Goal: Information Seeking & Learning: Check status

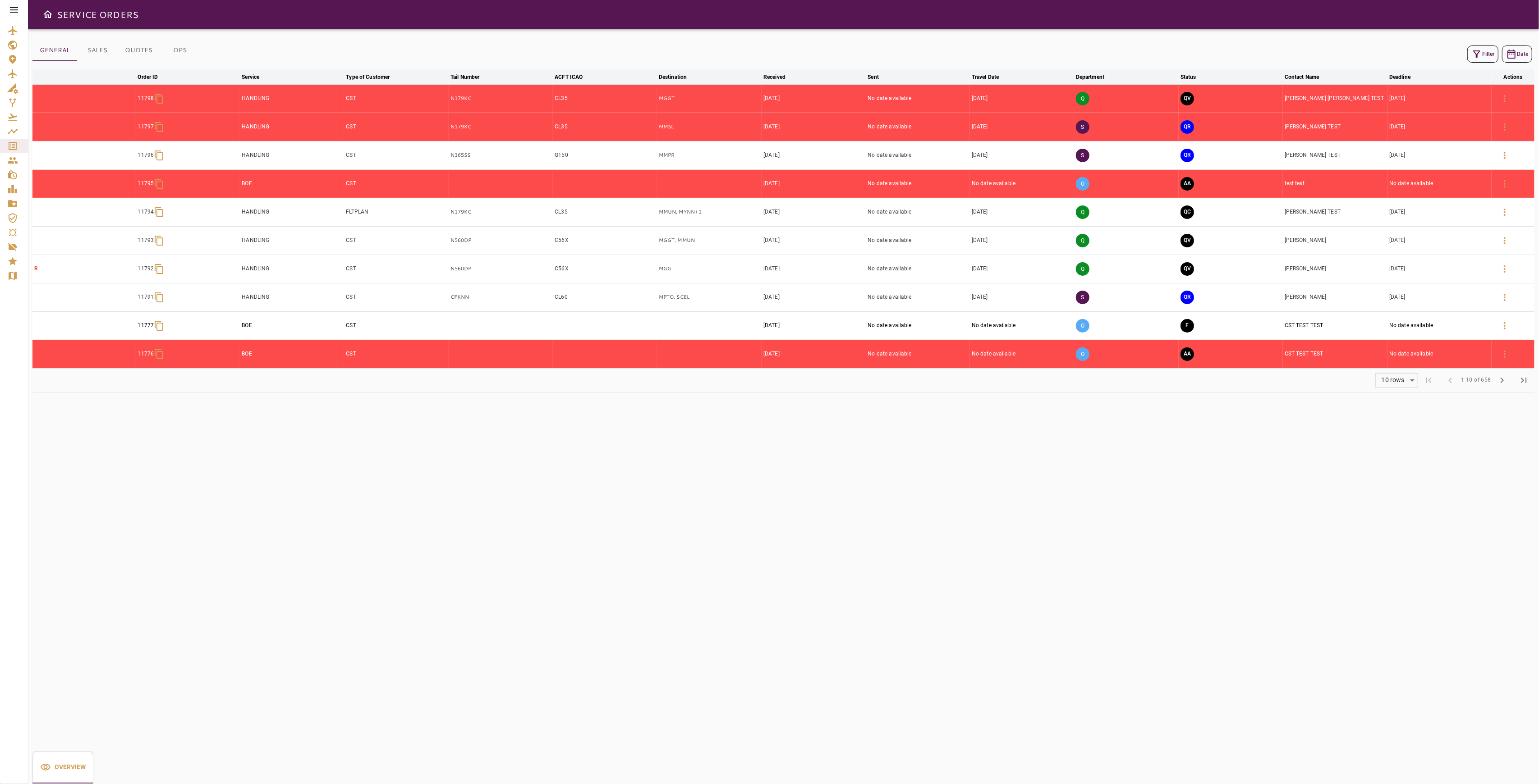
click at [1492, 57] on button "Filter" at bounding box center [1483, 54] width 32 height 17
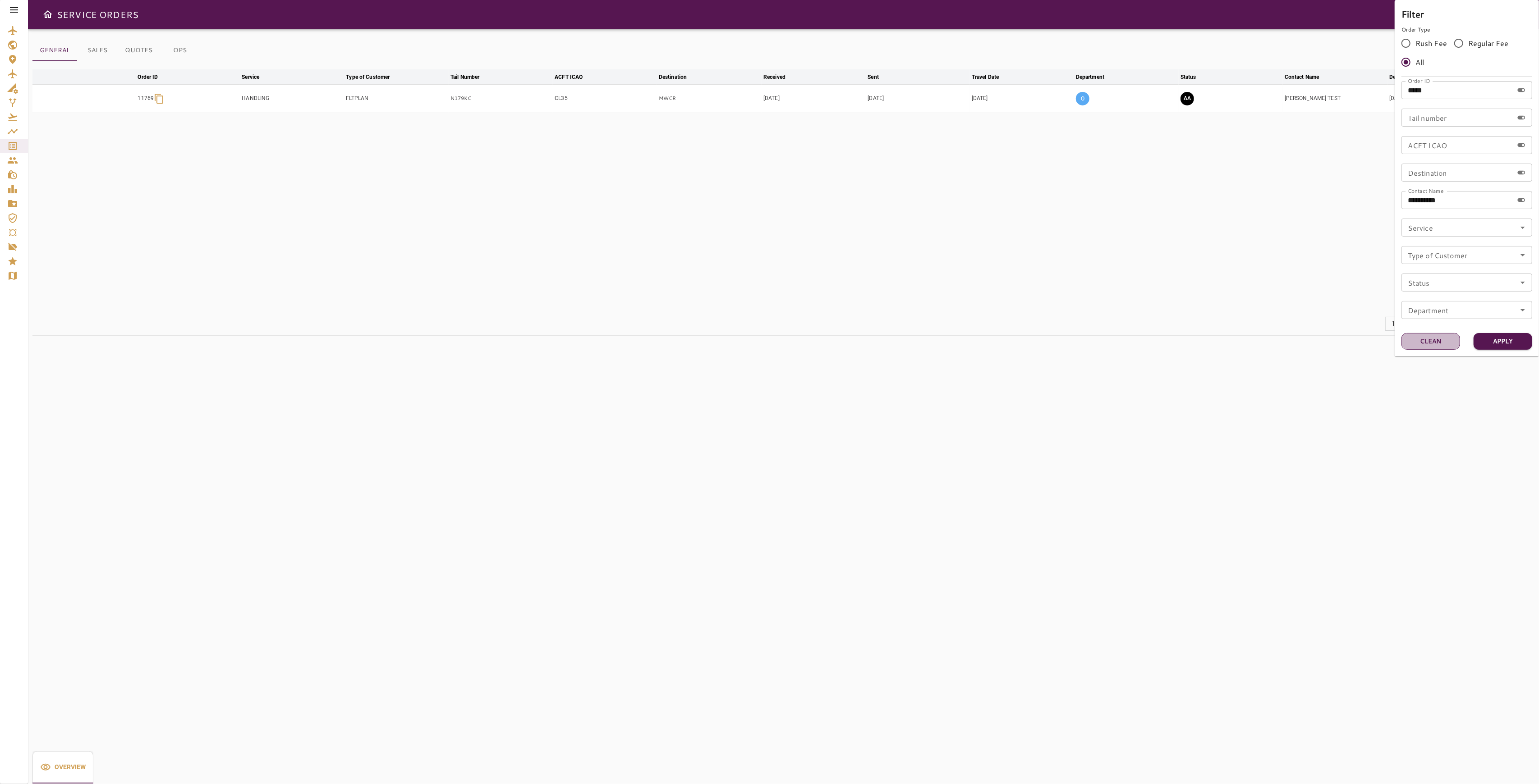
click at [1422, 343] on button "Clean" at bounding box center [1431, 341] width 58 height 17
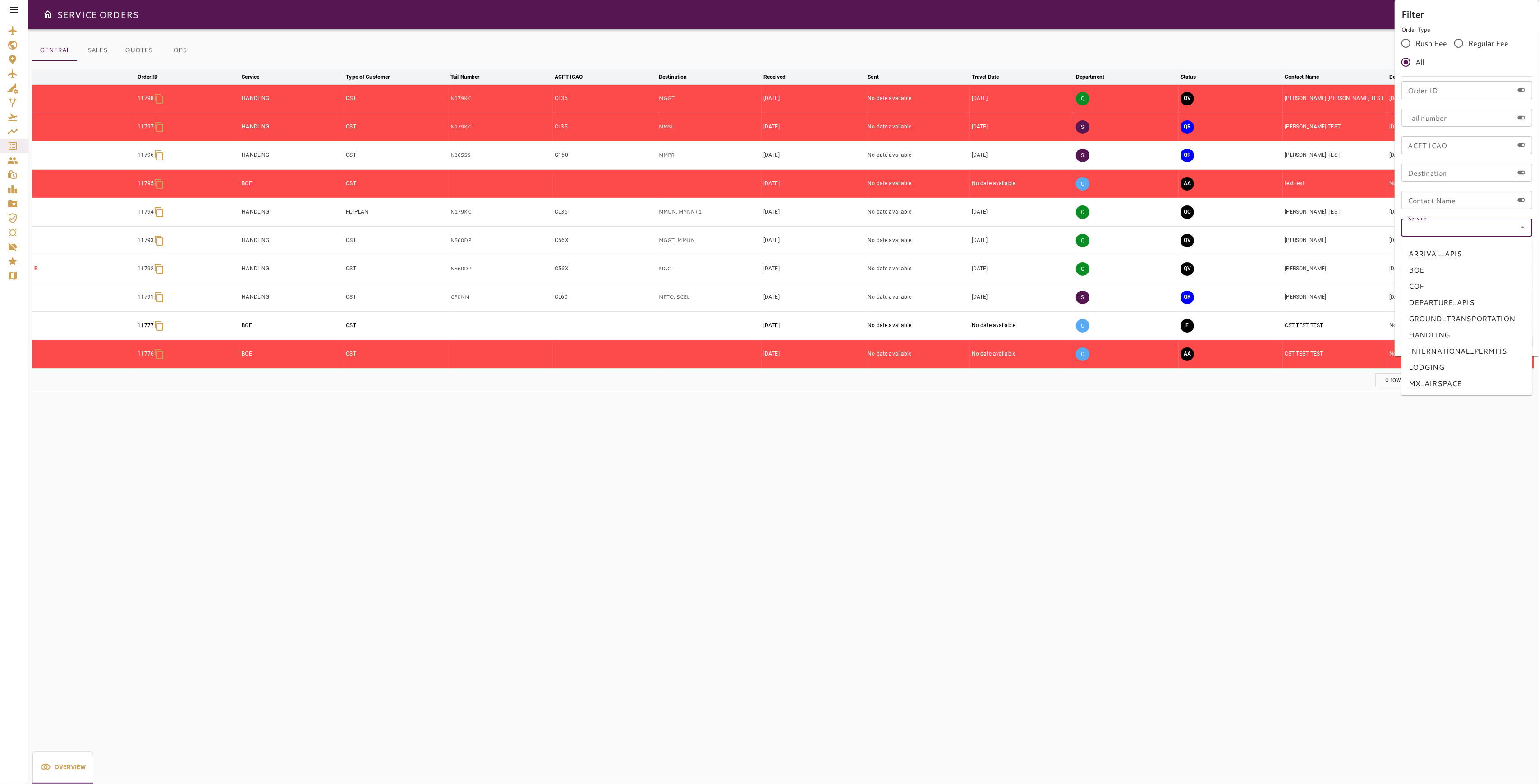
click at [1473, 228] on input "Service" at bounding box center [1467, 227] width 125 height 13
click at [1442, 335] on li "HANDLING" at bounding box center [1467, 335] width 131 height 17
type input "********"
click at [1470, 258] on input "Type of Customer" at bounding box center [1467, 255] width 125 height 13
click at [1478, 255] on input "Type of Customer" at bounding box center [1467, 255] width 125 height 13
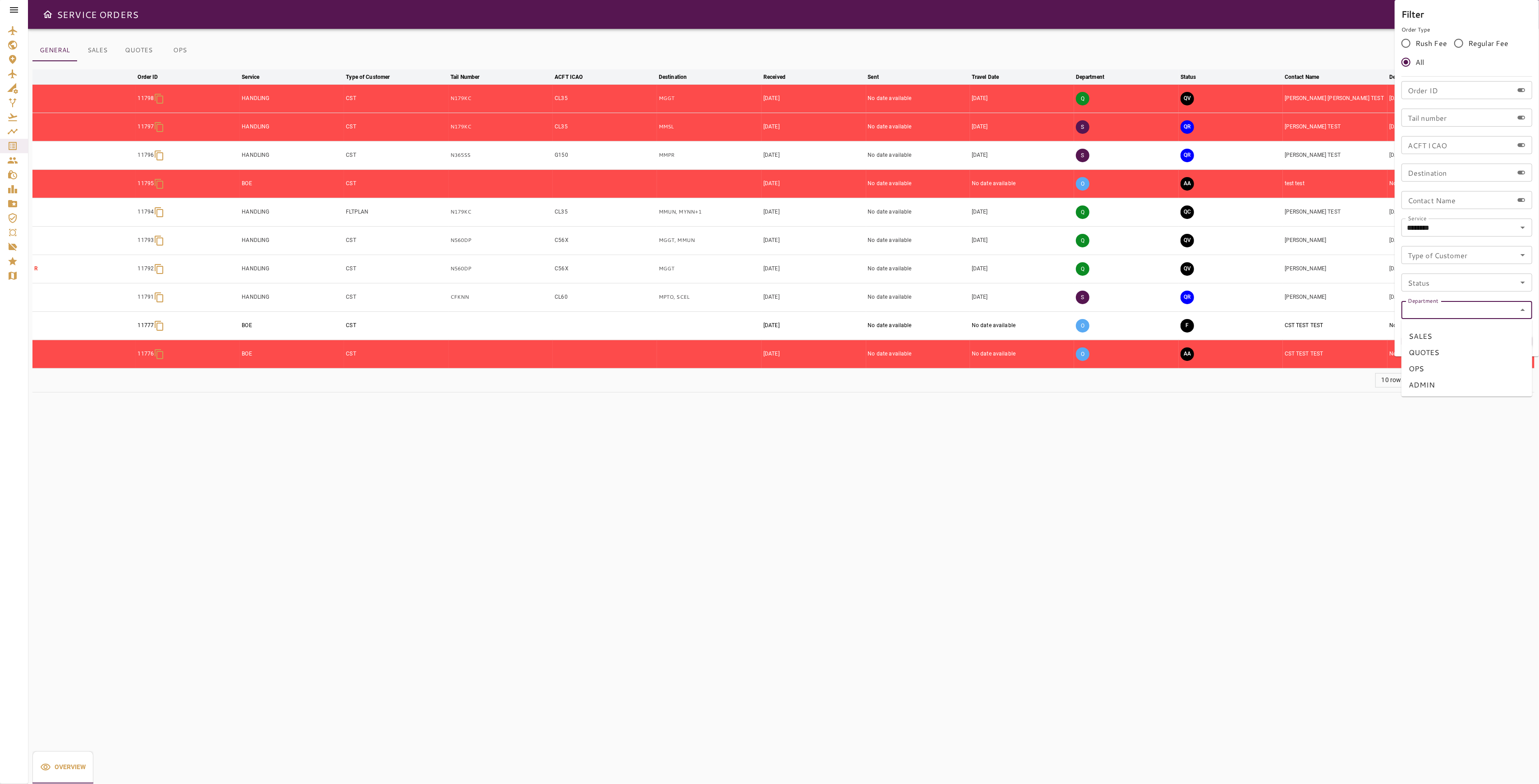
click at [1431, 312] on input "Department" at bounding box center [1467, 310] width 125 height 13
click at [1511, 340] on button "Apply" at bounding box center [1503, 341] width 58 height 17
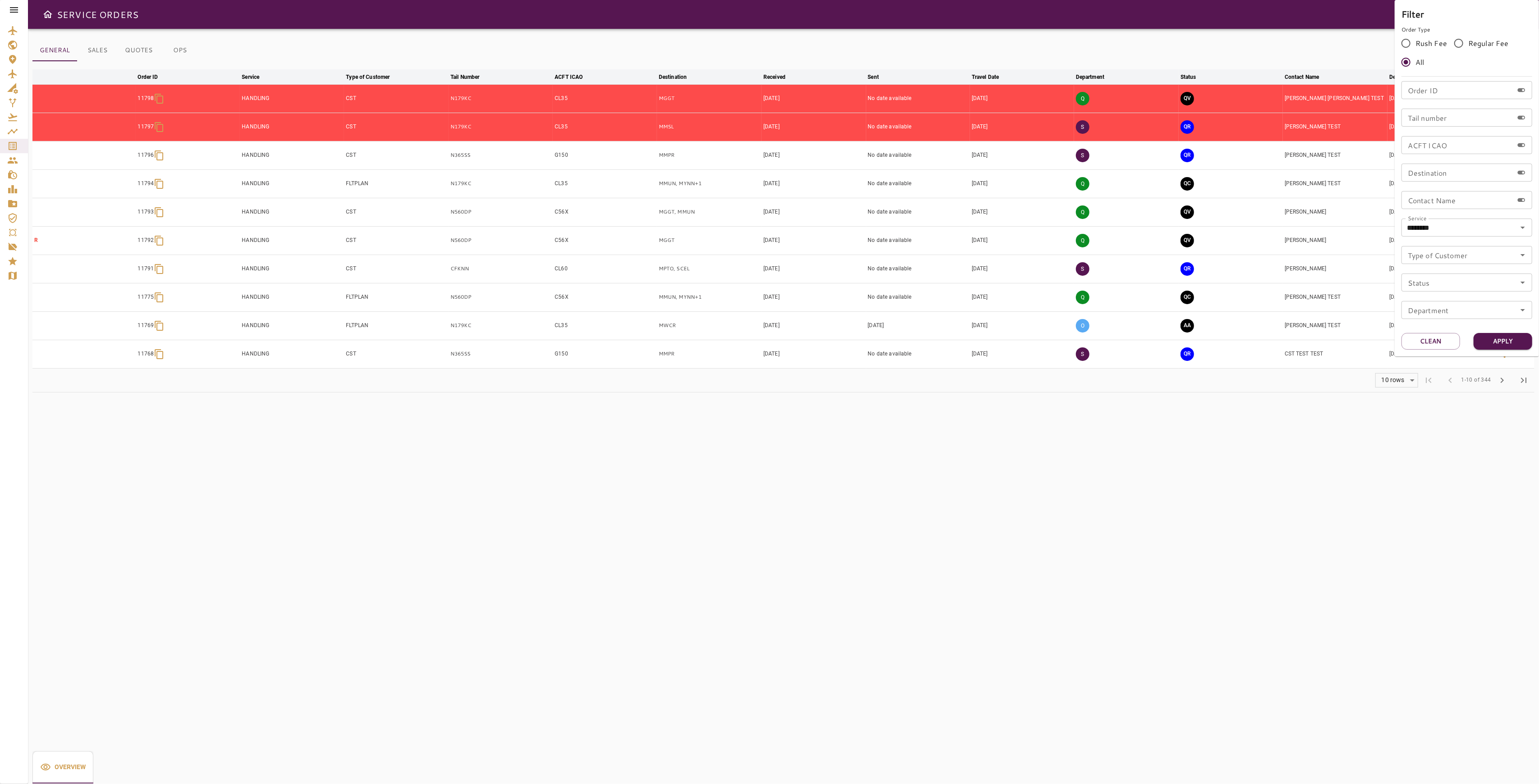
click at [1259, 419] on div at bounding box center [770, 392] width 1539 height 784
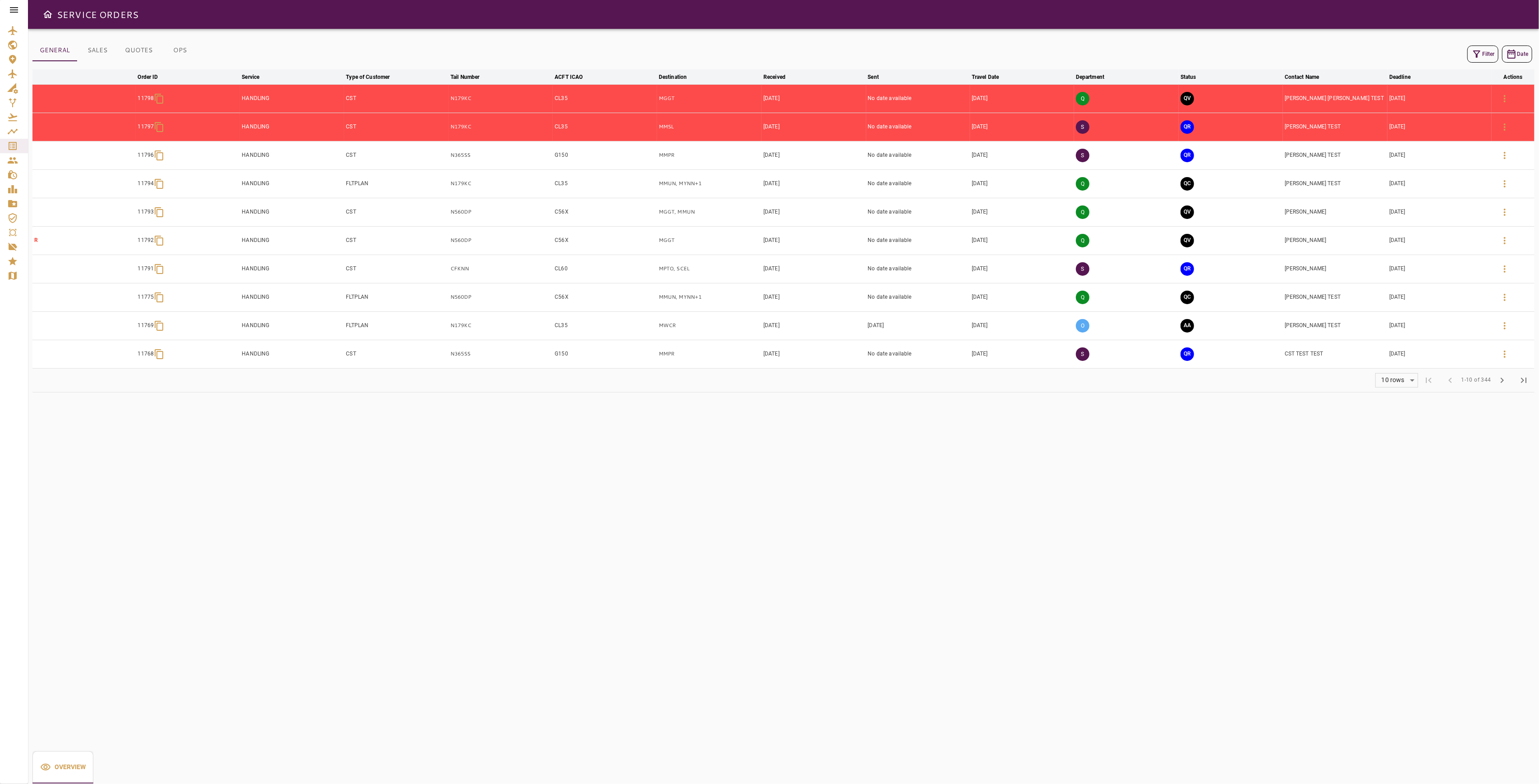
click at [1166, 323] on div "O" at bounding box center [1126, 326] width 101 height 24
click at [1500, 353] on icon "button" at bounding box center [1505, 354] width 11 height 11
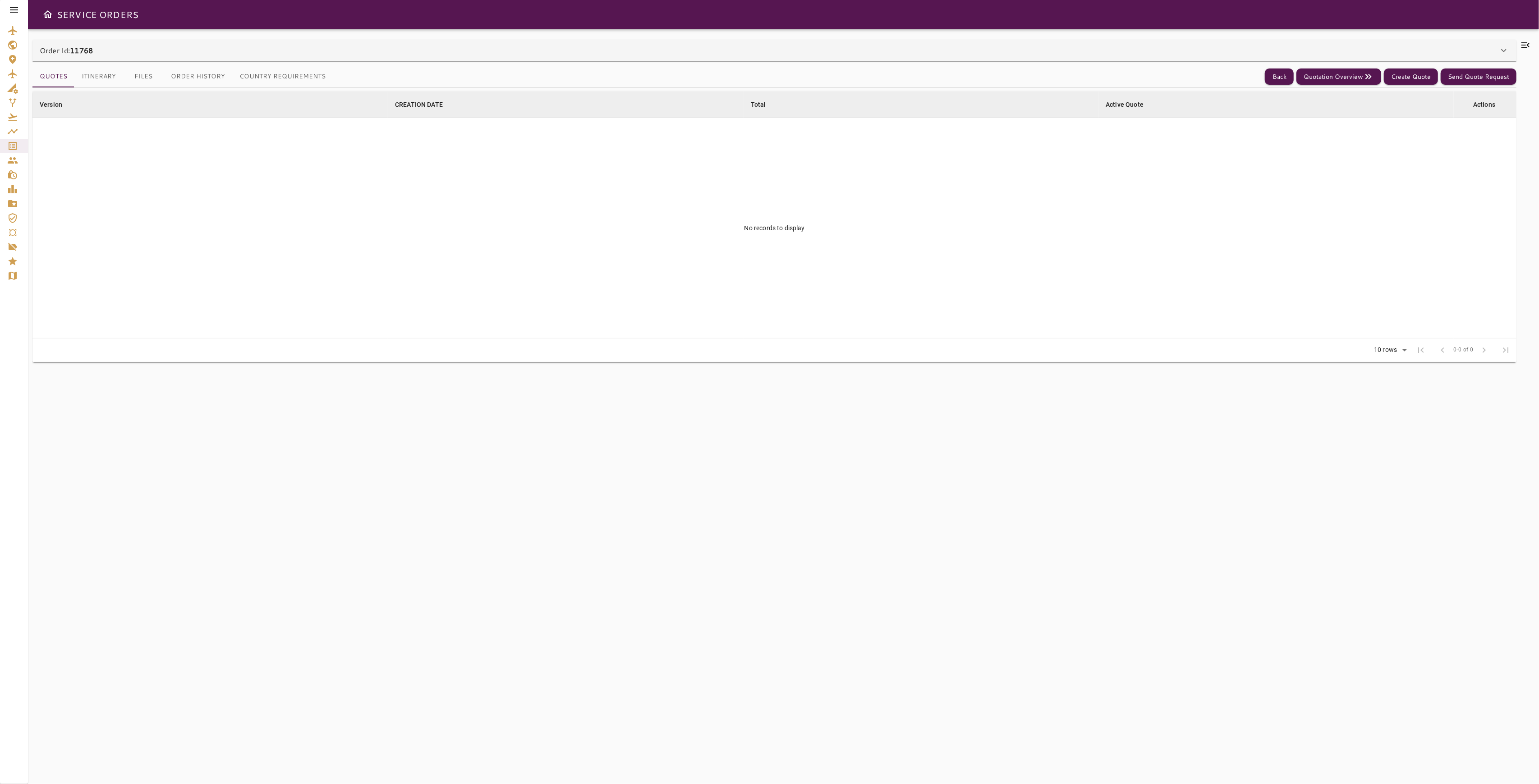
click at [269, 76] on button "Country Requirements" at bounding box center [283, 76] width 101 height 21
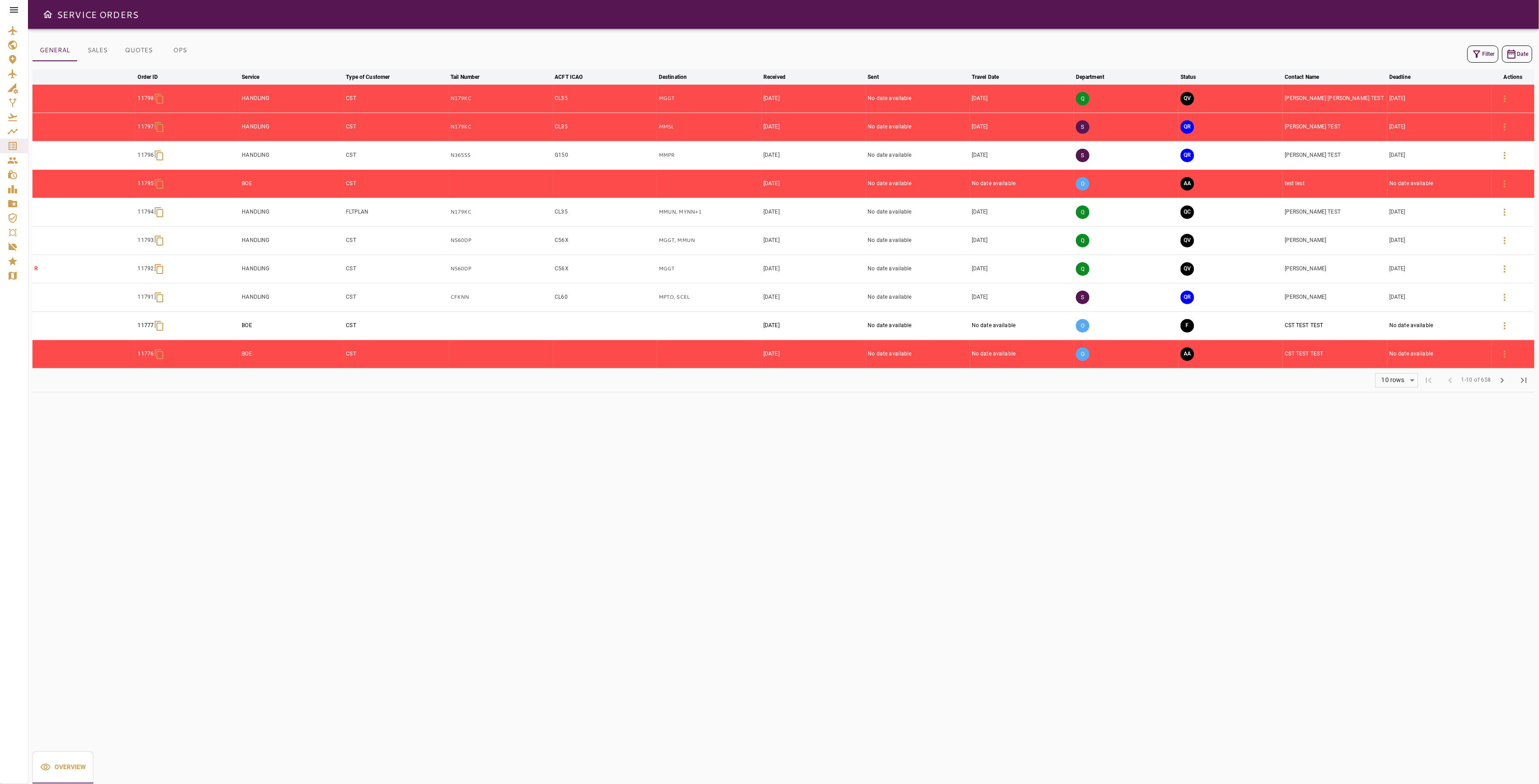
click at [1484, 56] on button "Filter" at bounding box center [1483, 54] width 32 height 17
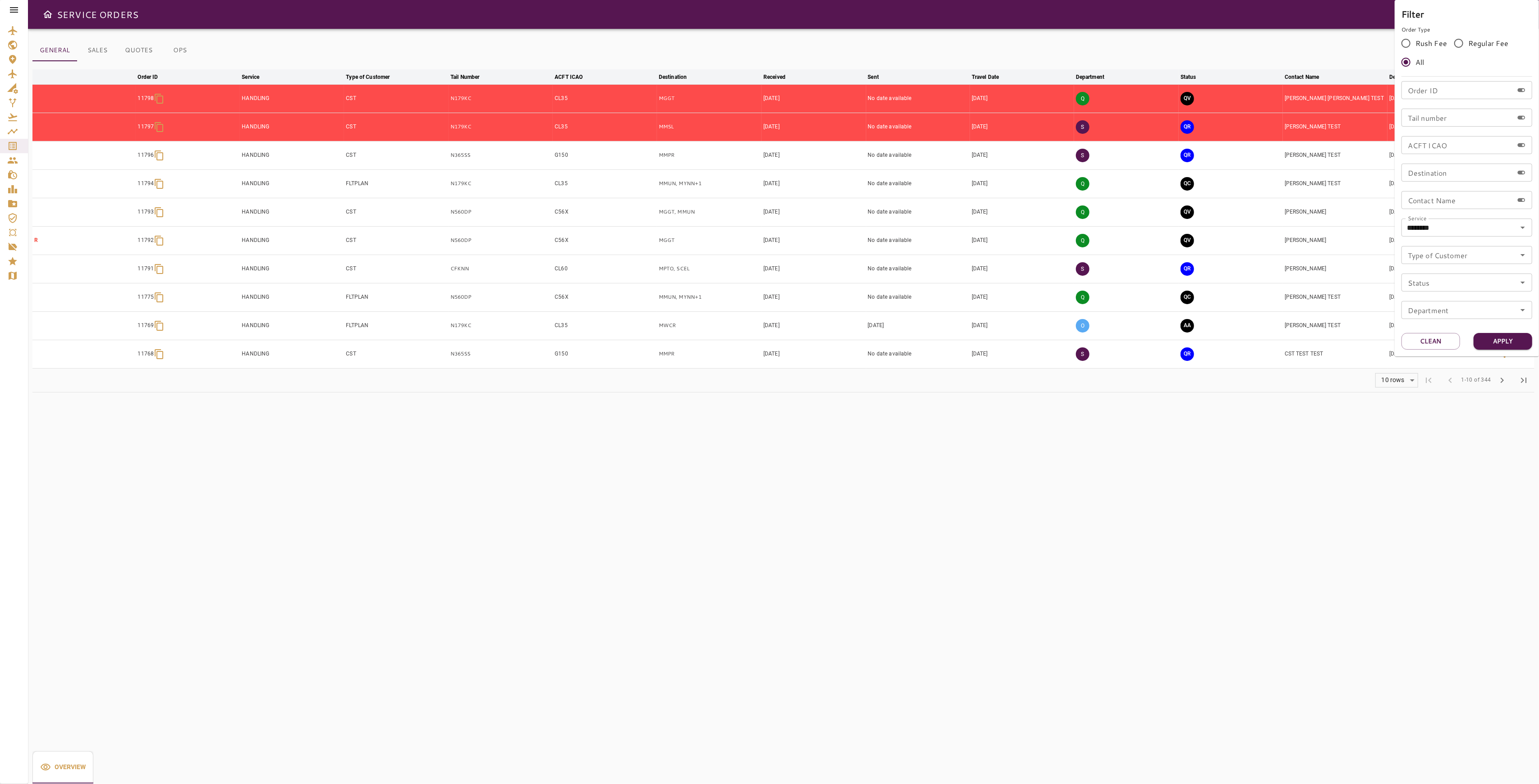
click at [1292, 393] on div at bounding box center [770, 392] width 1539 height 784
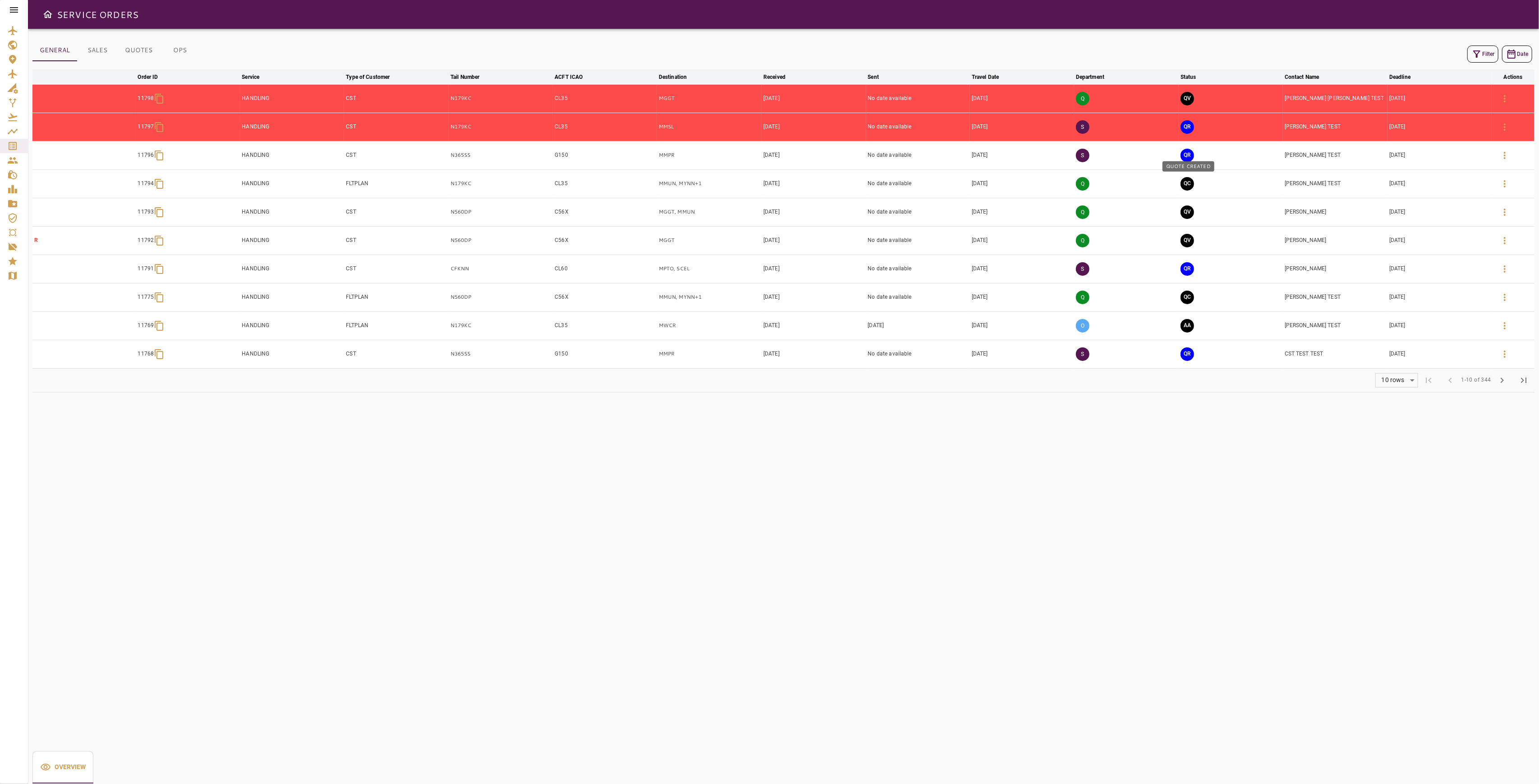
click at [1190, 182] on button "QC" at bounding box center [1187, 183] width 13 height 13
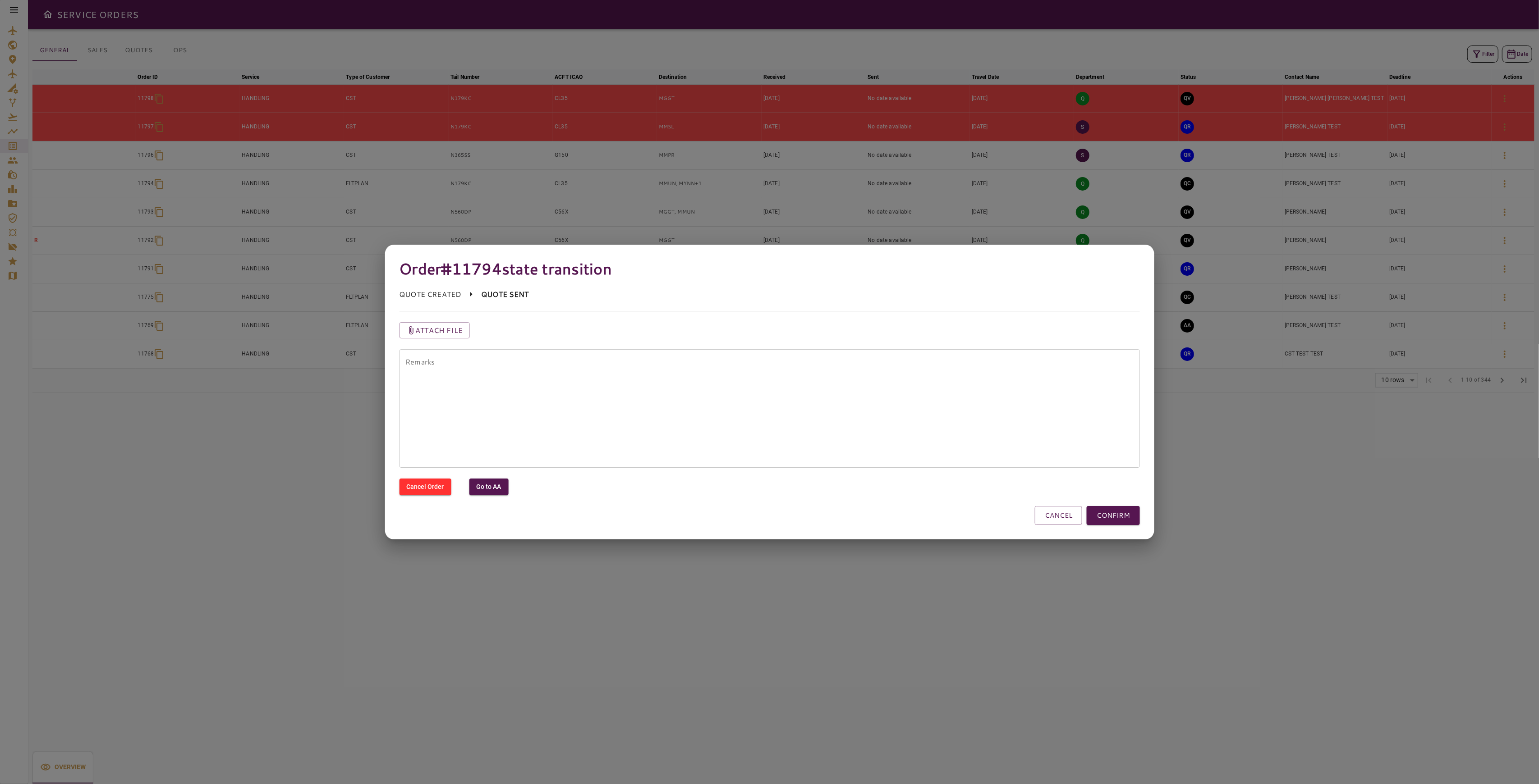
click at [1068, 511] on button "CANCEL" at bounding box center [1059, 516] width 47 height 19
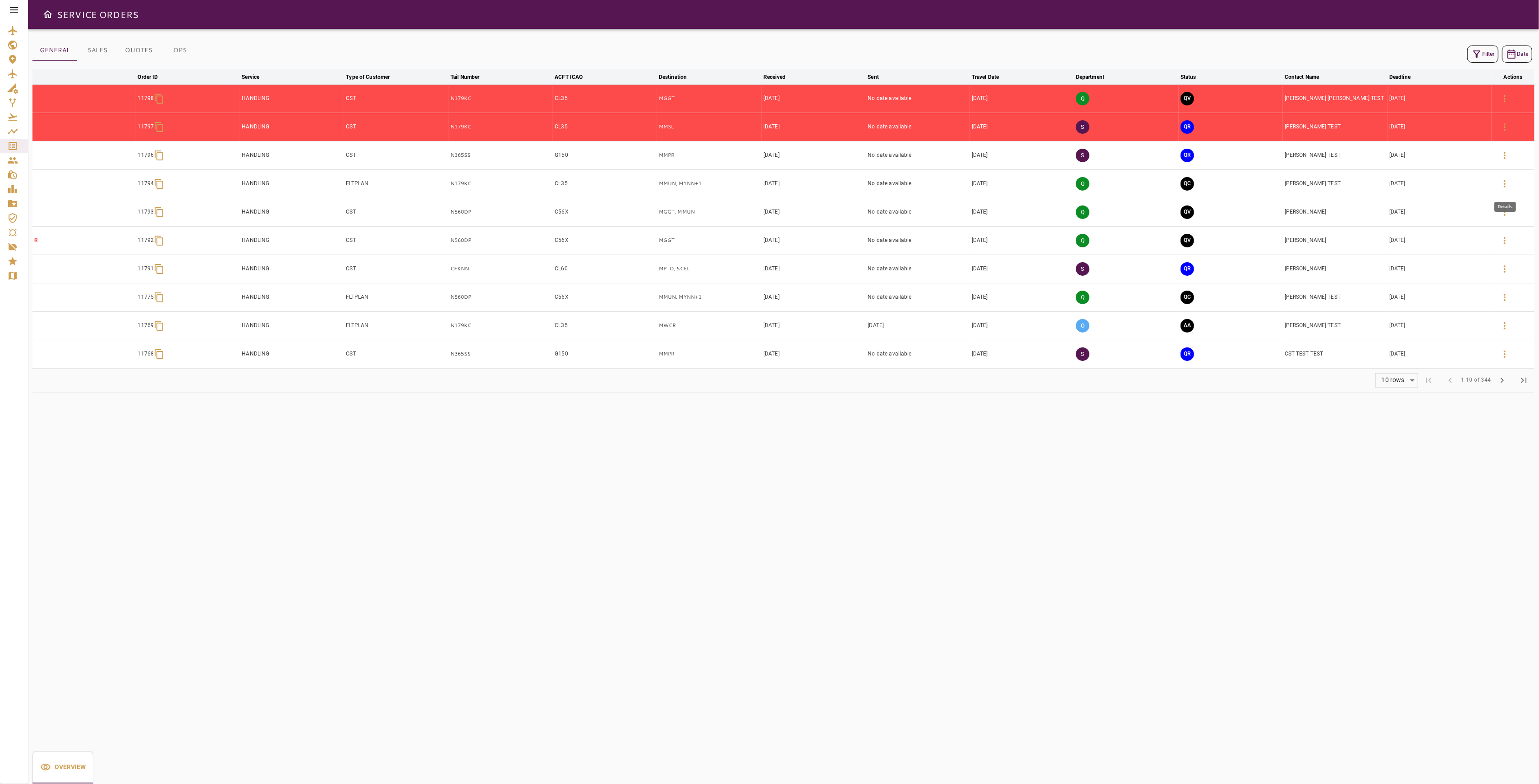
click at [1504, 183] on icon "button" at bounding box center [1505, 184] width 11 height 11
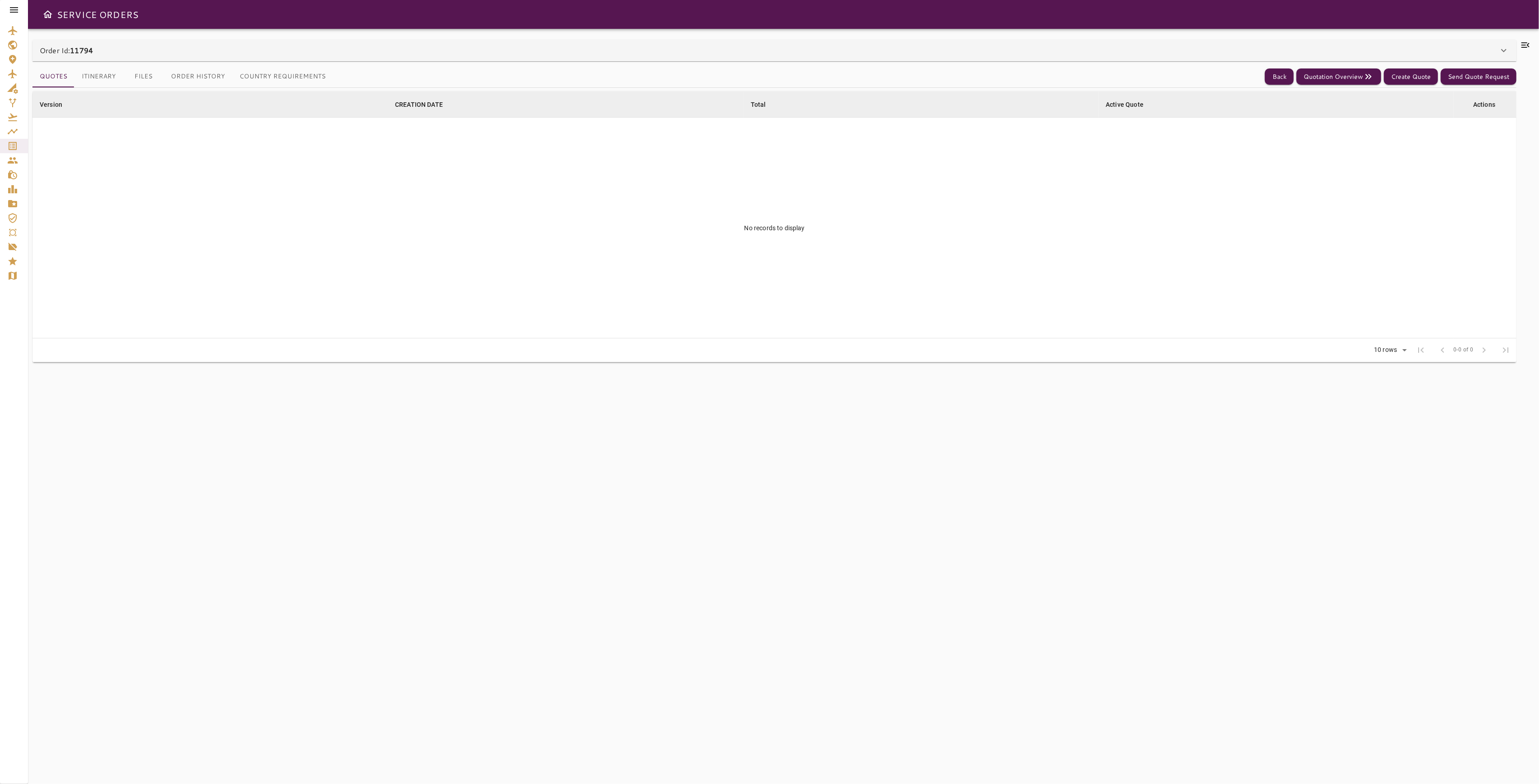
click at [302, 61] on div "**********" at bounding box center [774, 406] width 1484 height 734
click at [295, 72] on button "Country Requirements" at bounding box center [283, 76] width 101 height 21
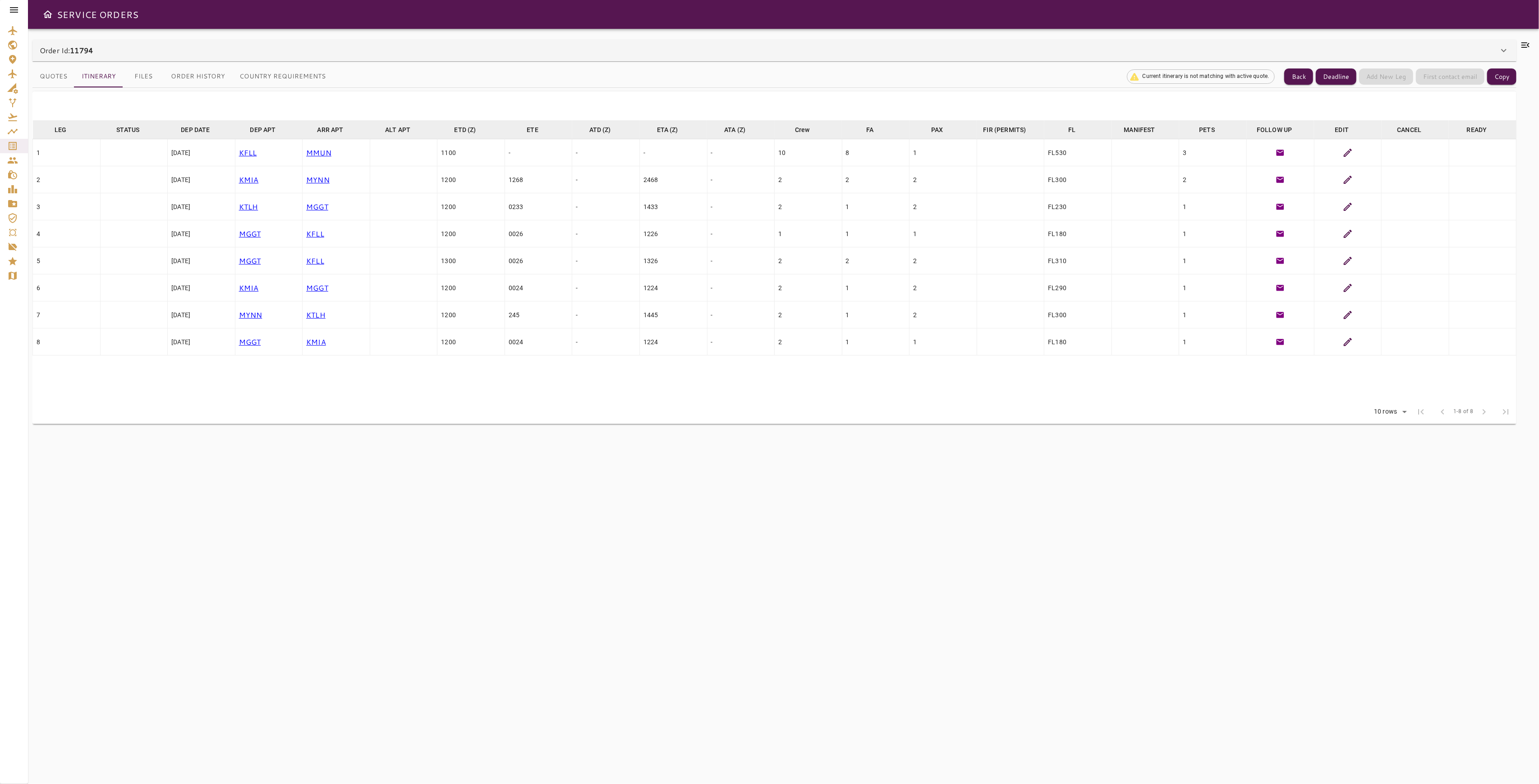
click at [1502, 56] on div "Order Id: 11794" at bounding box center [774, 50] width 1484 height 21
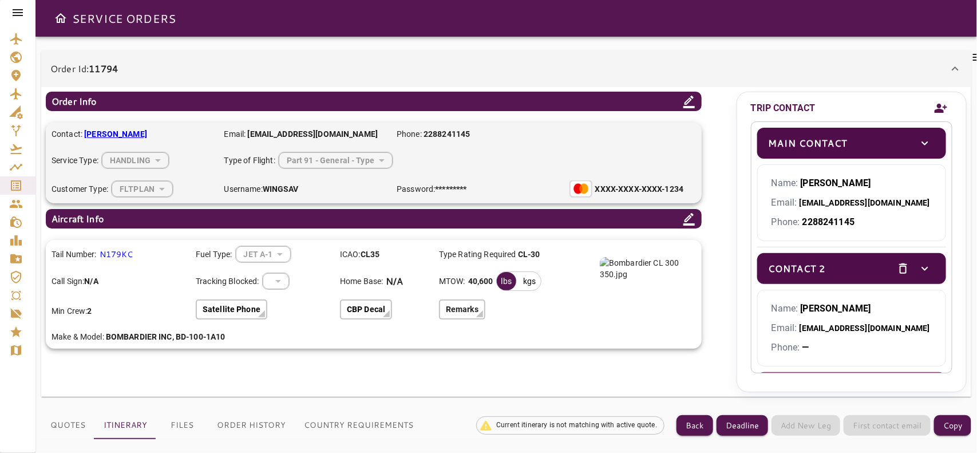
click at [948, 62] on div "Order Id: 11794" at bounding box center [499, 69] width 898 height 14
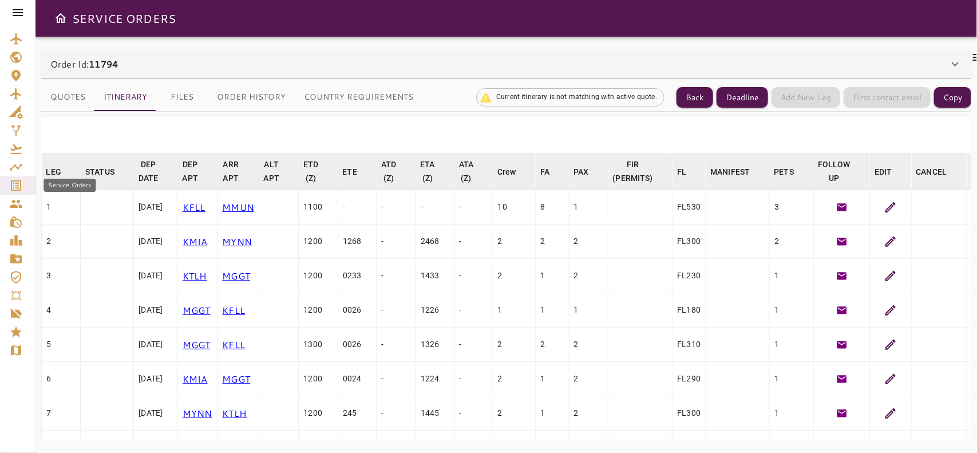
click at [19, 182] on icon "Service Orders" at bounding box center [16, 186] width 14 height 14
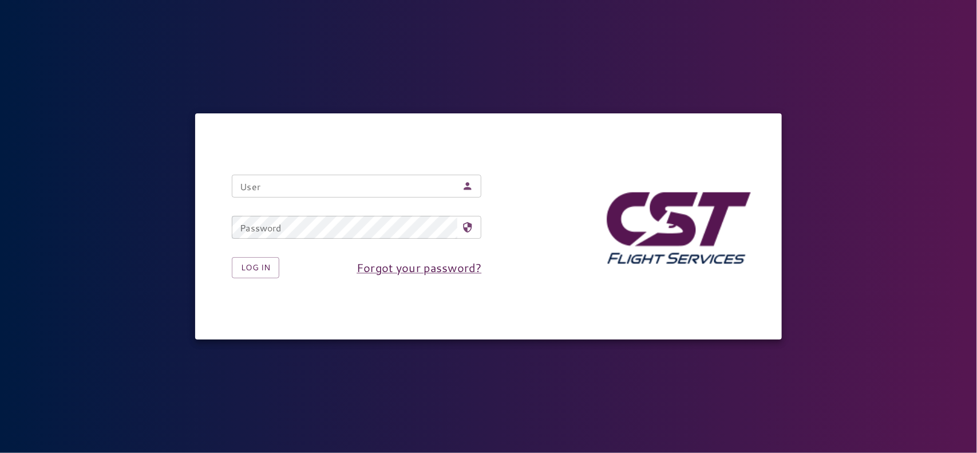
type input "**********"
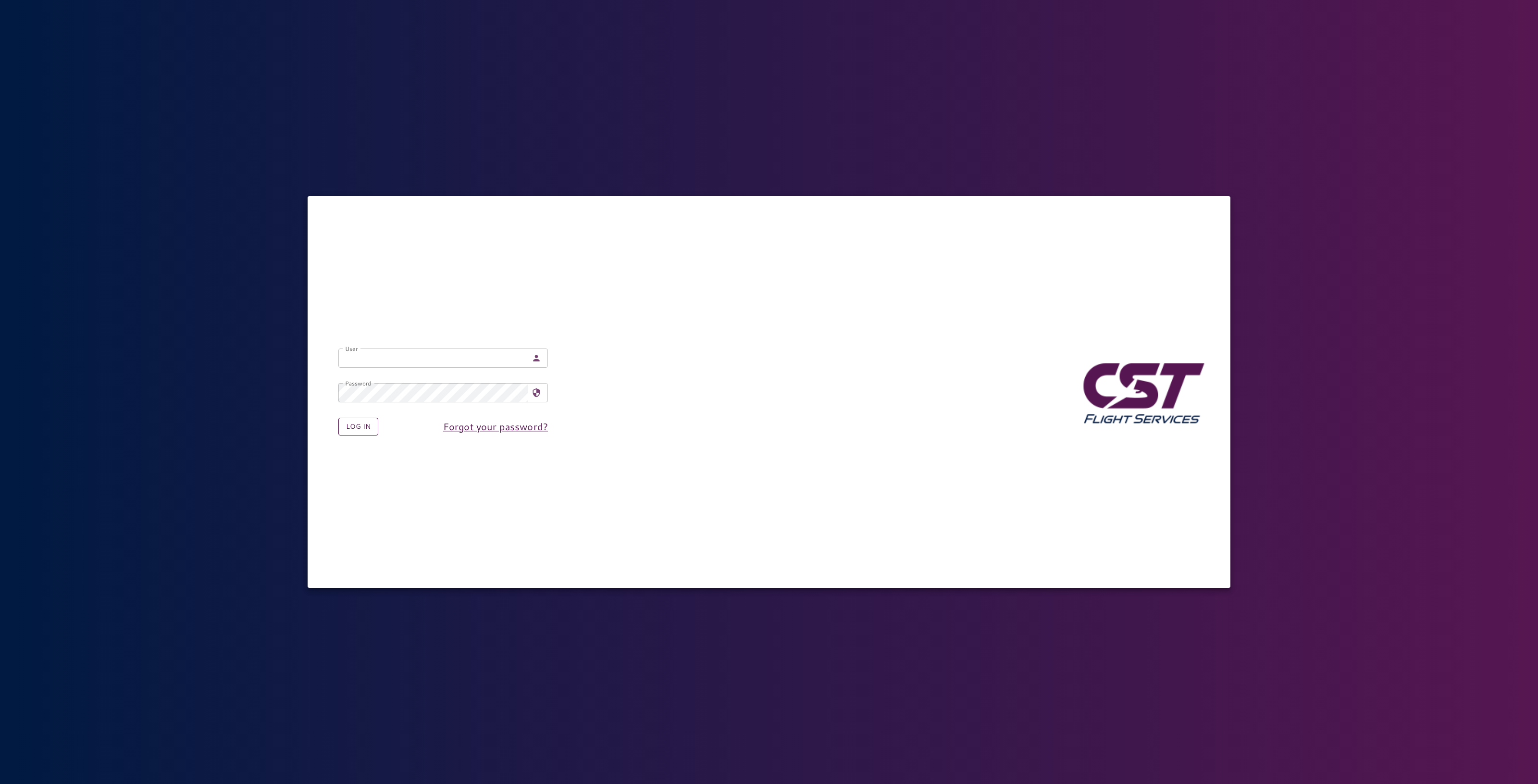
type input "**********"
click at [357, 430] on button "Log in" at bounding box center [358, 426] width 40 height 18
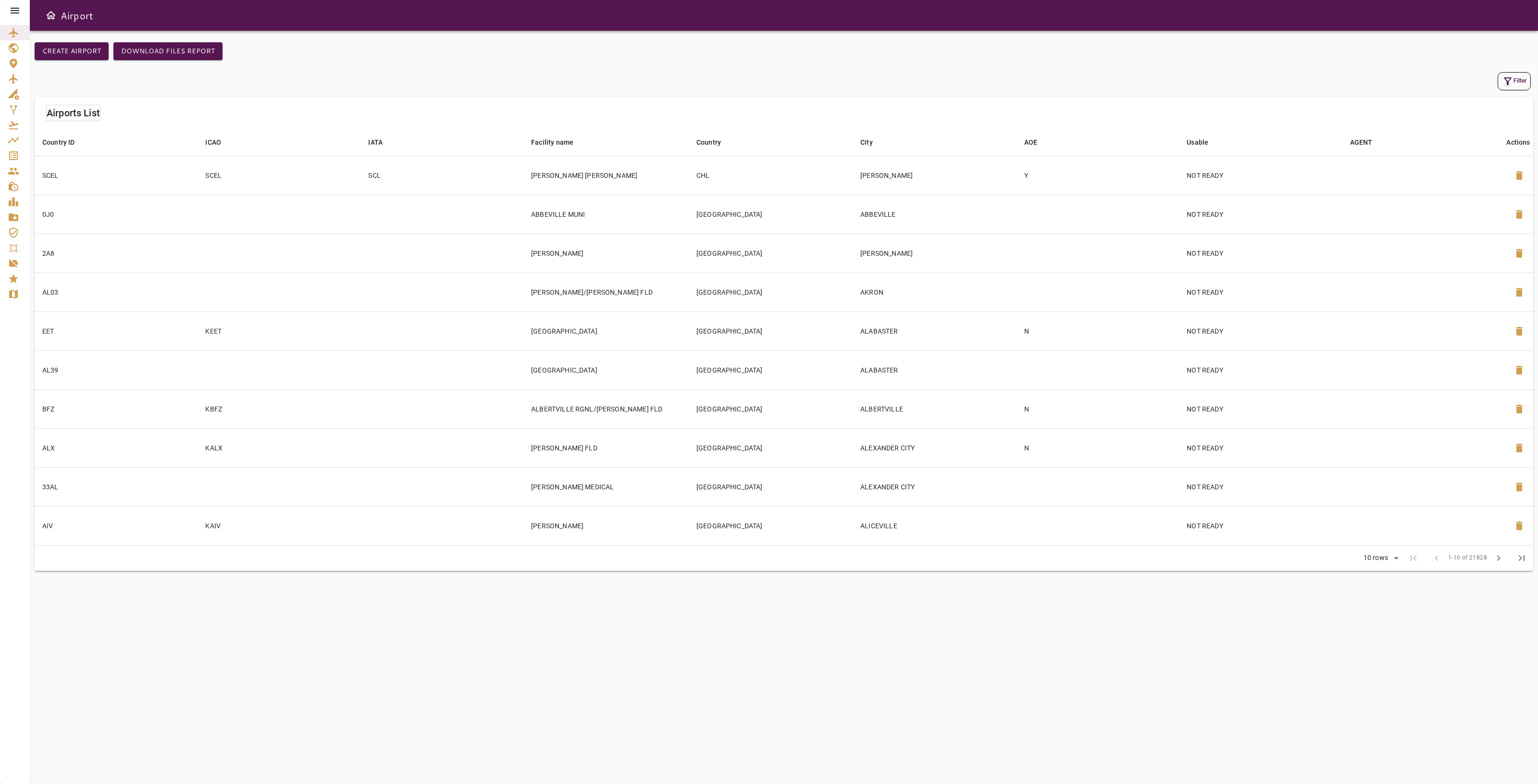
click at [16, 154] on icon "Service Orders" at bounding box center [13, 156] width 12 height 12
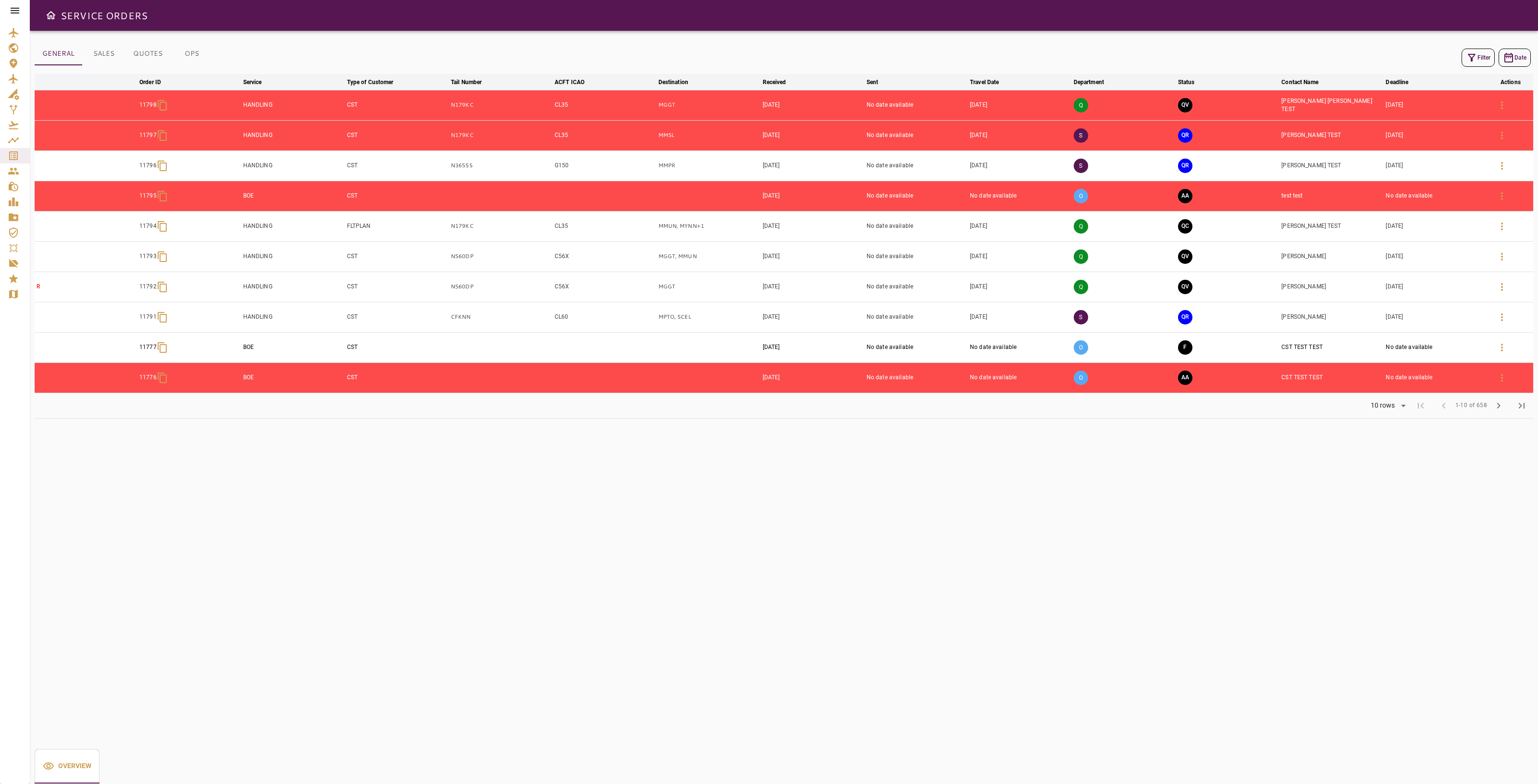
click at [1152, 285] on div "Q" at bounding box center [1124, 286] width 101 height 26
click at [1504, 287] on icon "button" at bounding box center [1503, 287] width 12 height 12
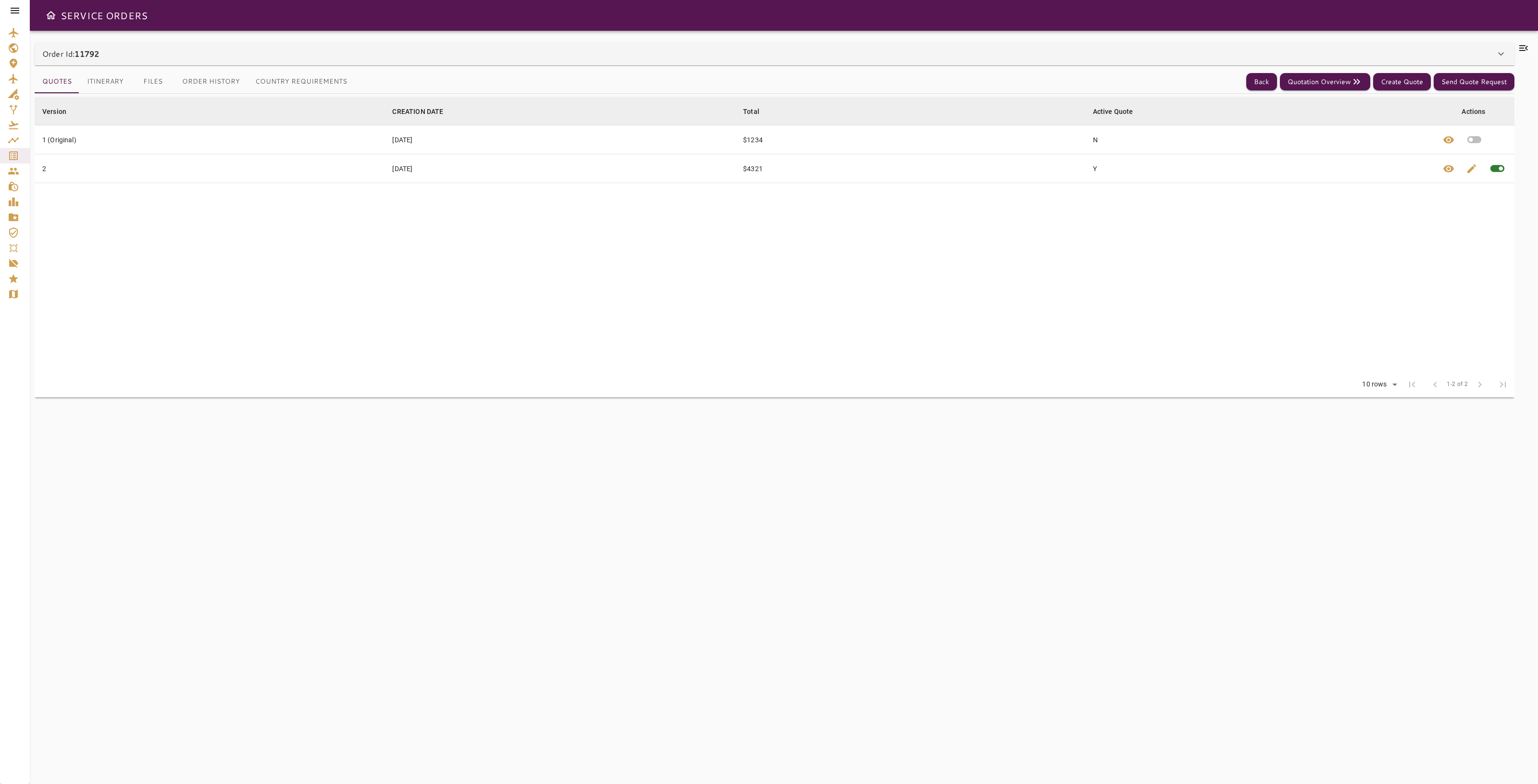
click at [92, 58] on b "11792" at bounding box center [86, 53] width 24 height 11
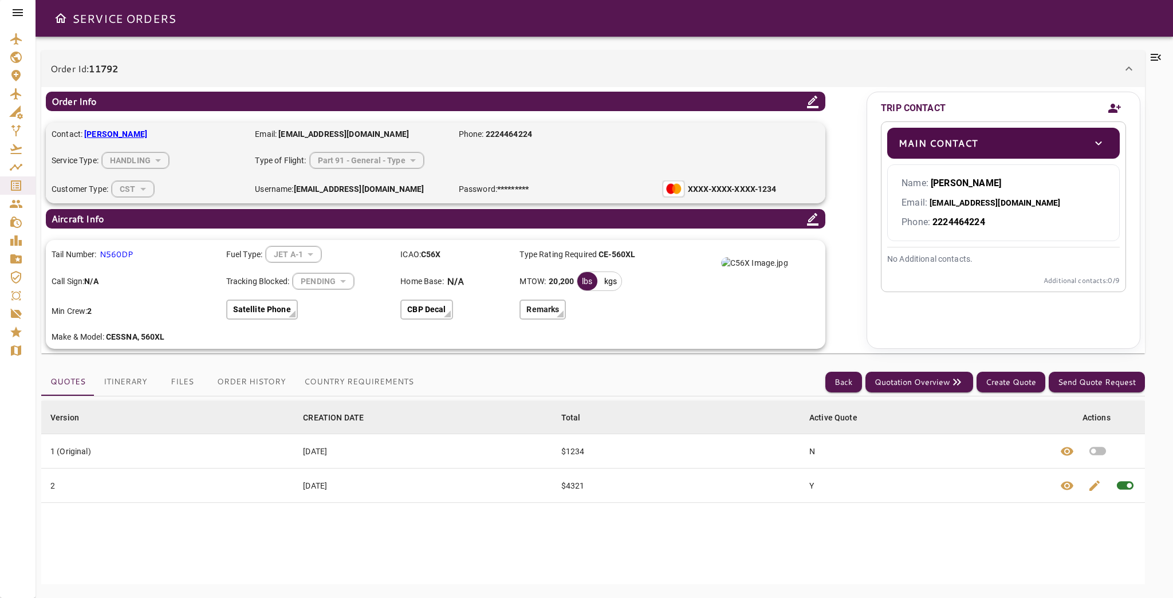
click at [760, 269] on img at bounding box center [754, 262] width 67 height 11
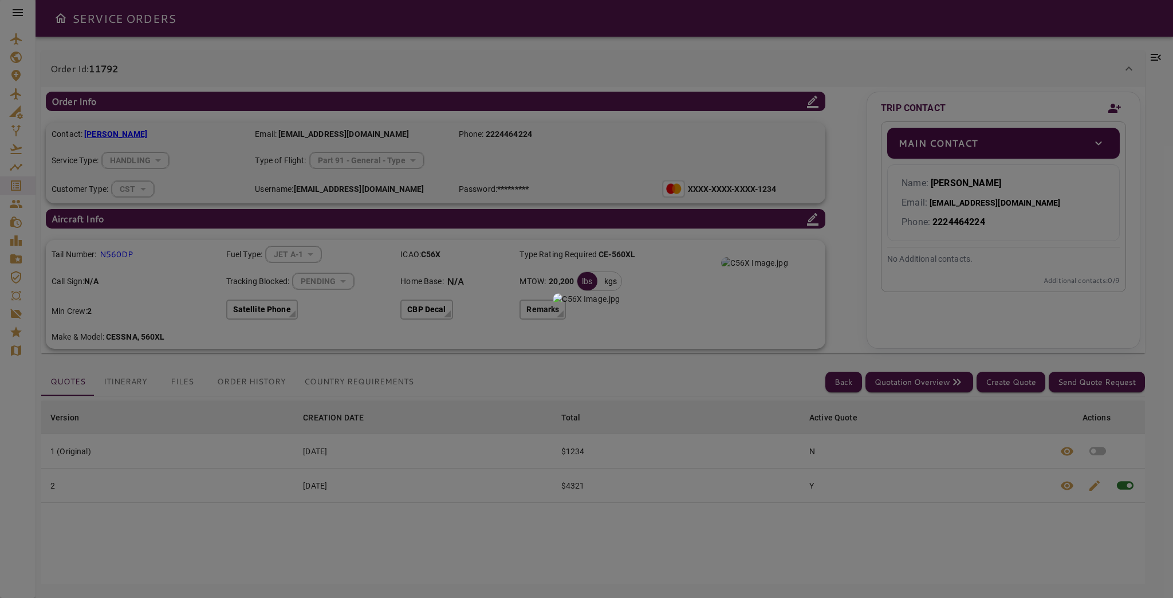
click at [861, 85] on div at bounding box center [586, 299] width 1173 height 598
